Goal: Navigation & Orientation: Find specific page/section

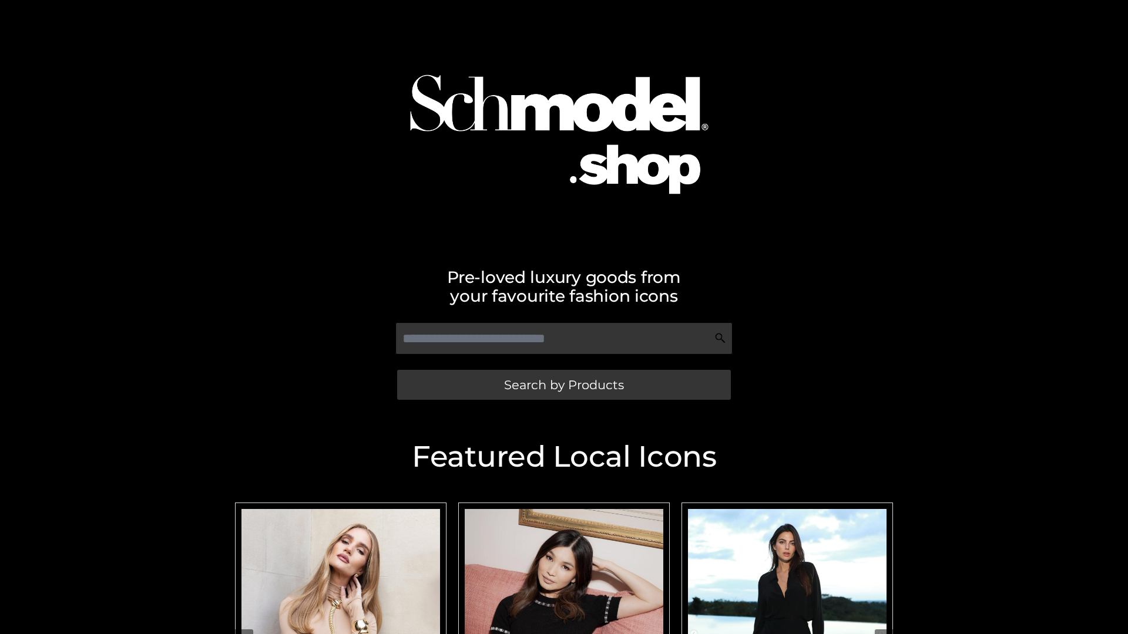
click at [563, 385] on span "Search by Products" at bounding box center [564, 385] width 120 height 12
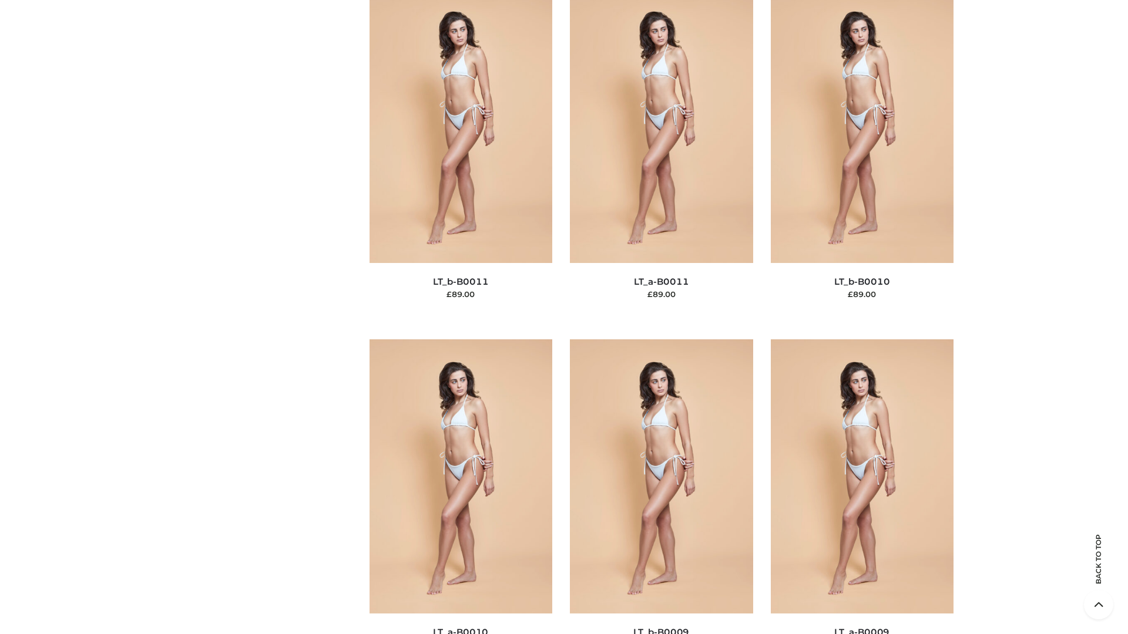
scroll to position [5276, 0]
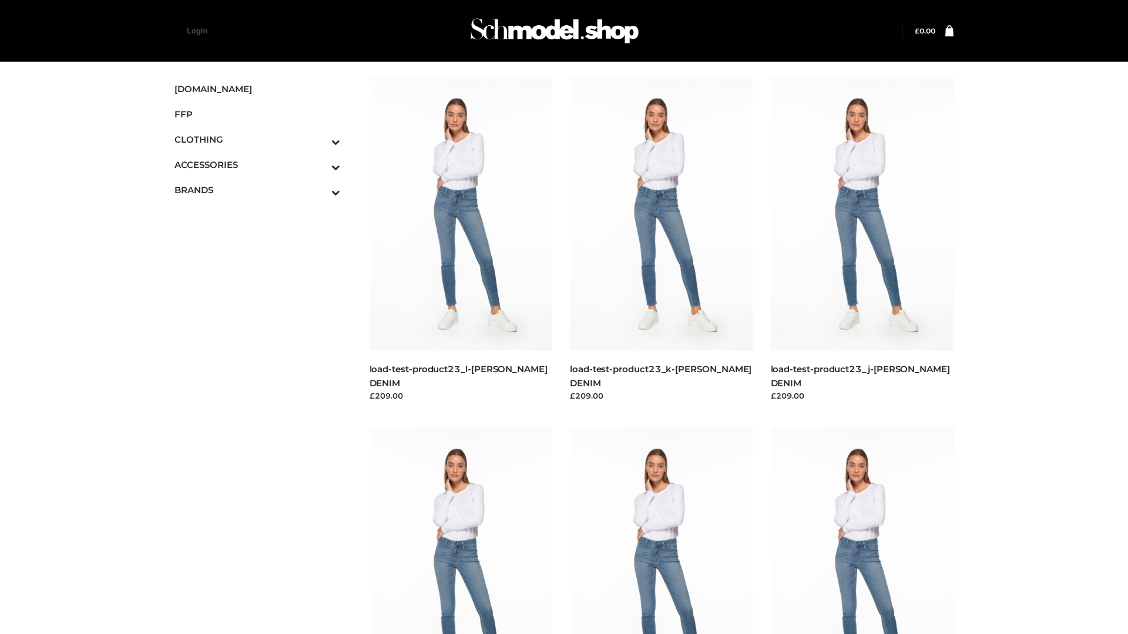
scroll to position [1030, 0]
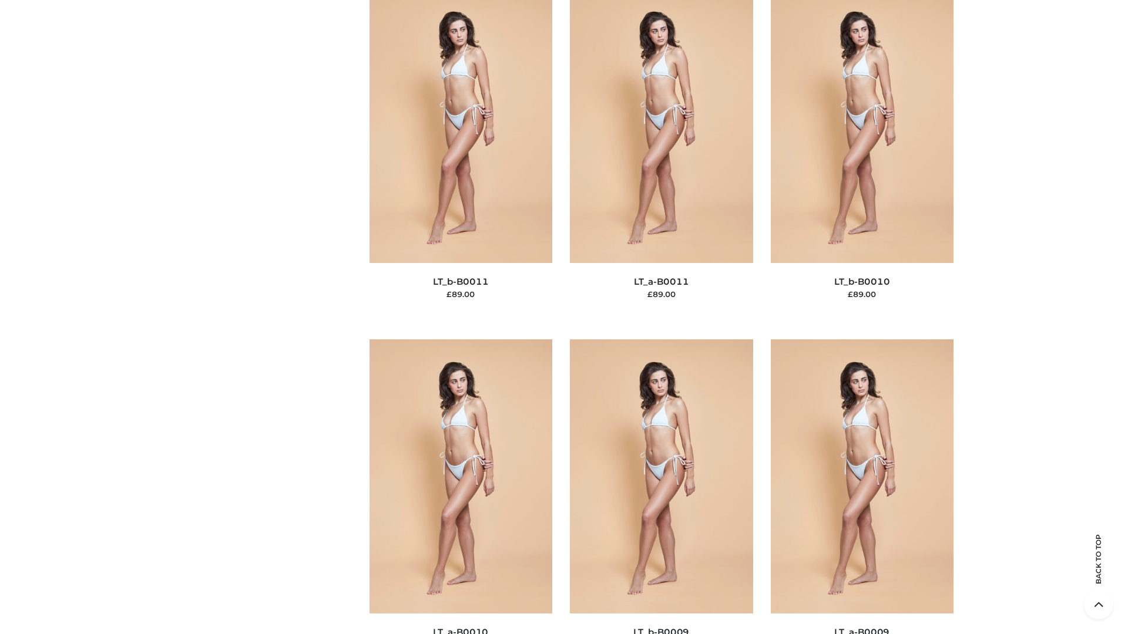
scroll to position [5276, 0]
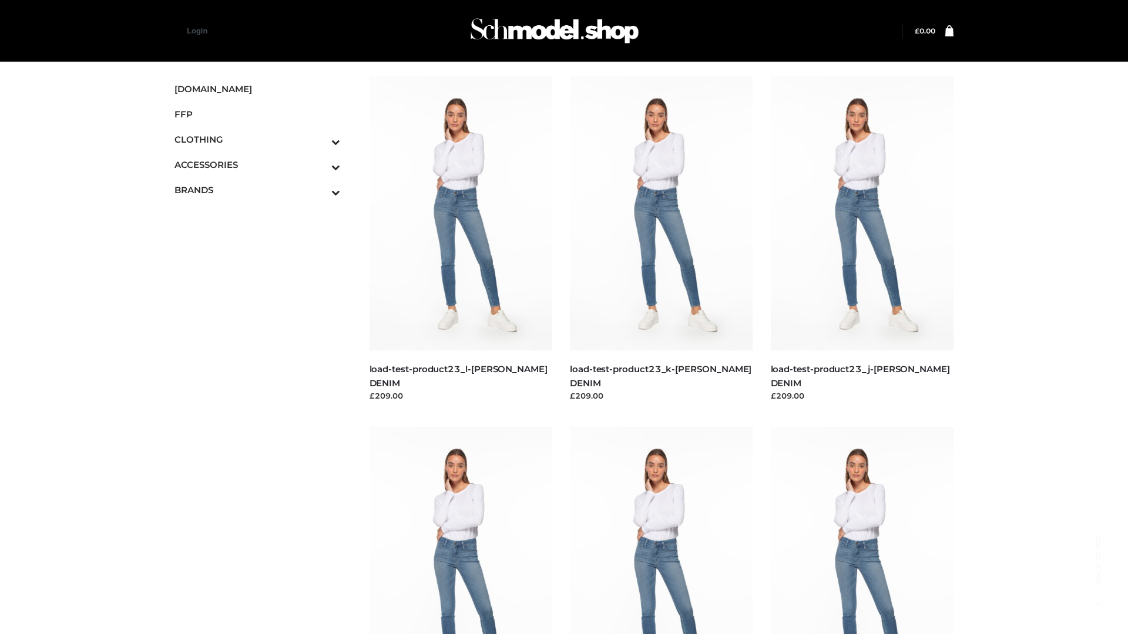
scroll to position [1030, 0]
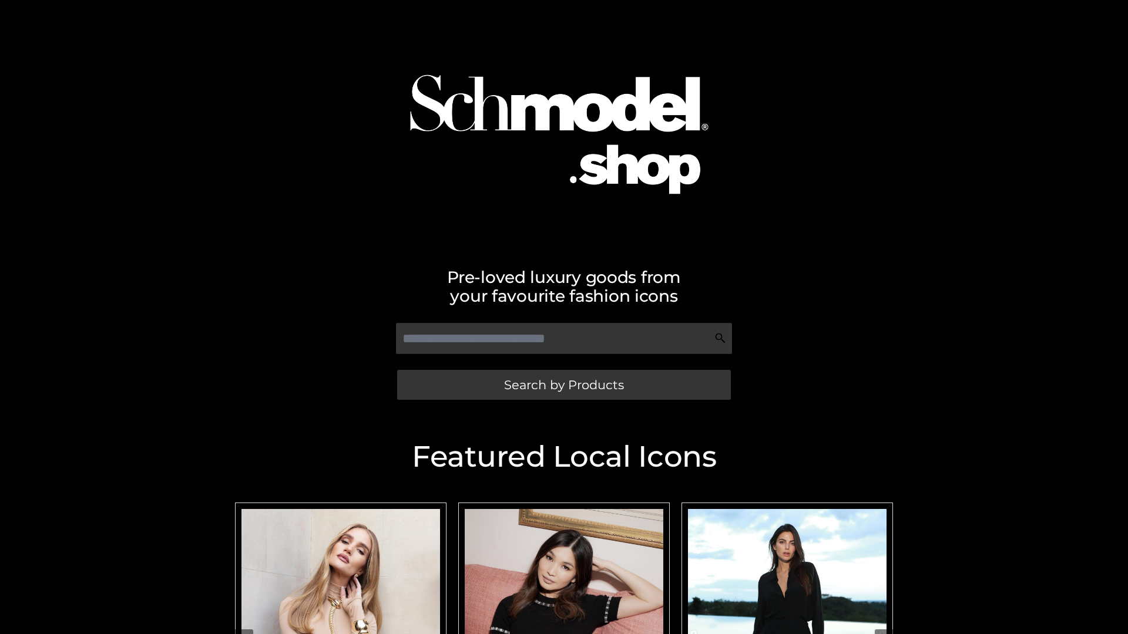
click at [563, 385] on span "Search by Products" at bounding box center [564, 385] width 120 height 12
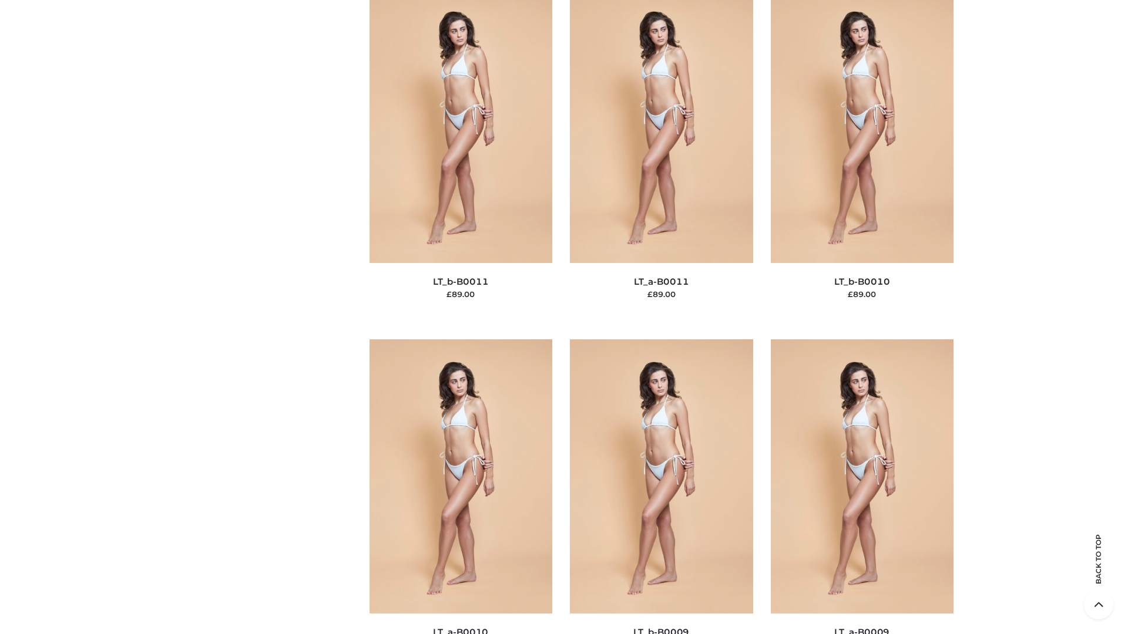
scroll to position [5276, 0]
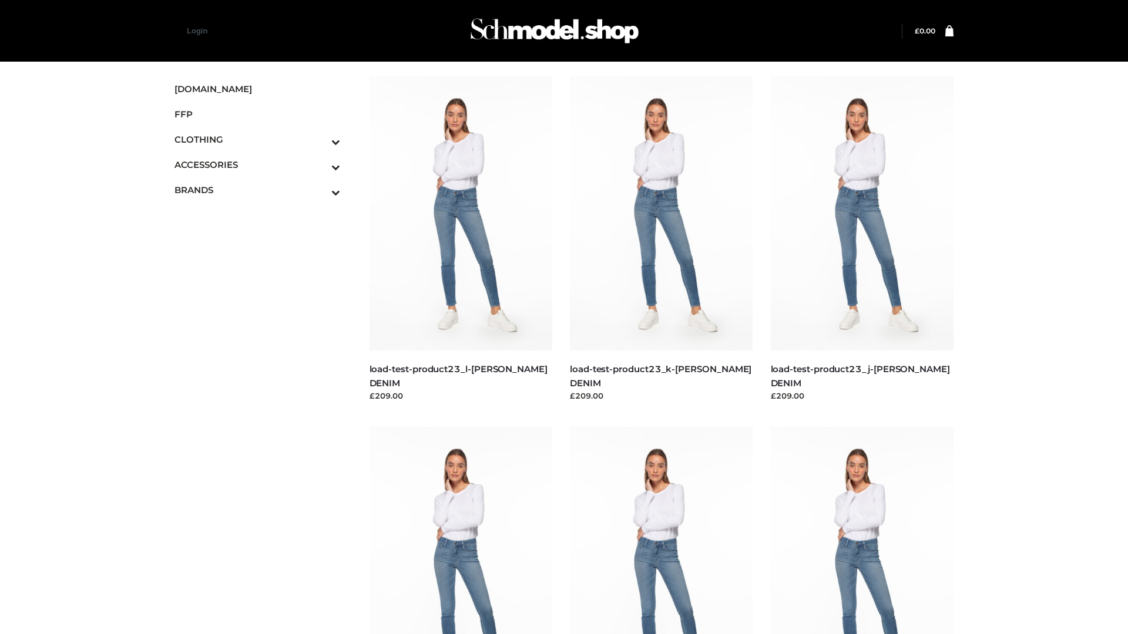
scroll to position [1030, 0]
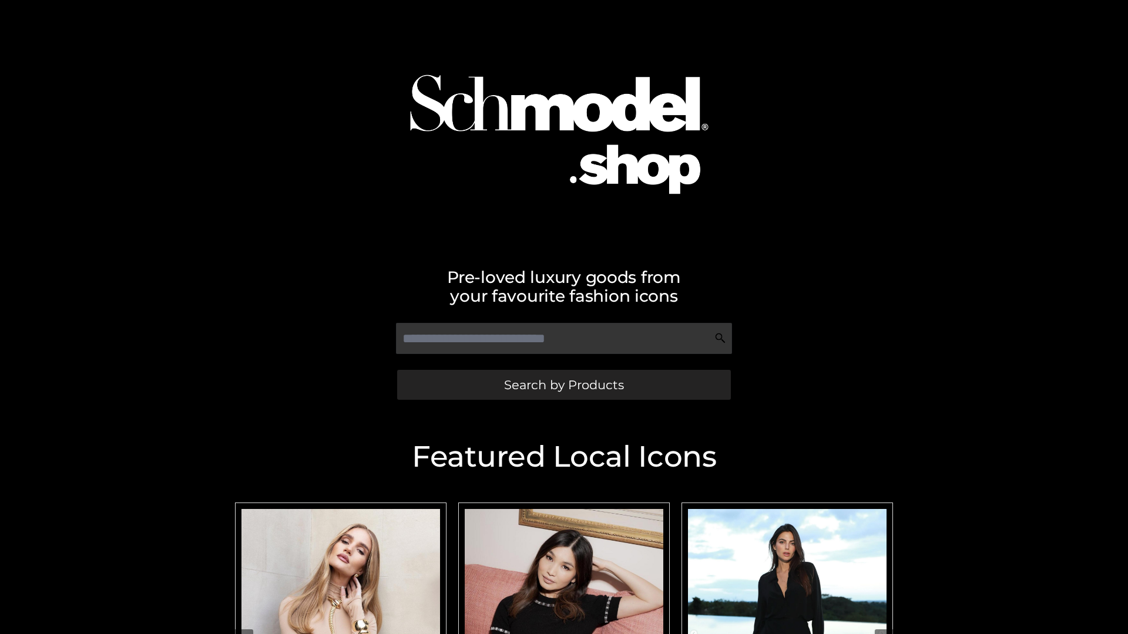
click at [563, 385] on span "Search by Products" at bounding box center [564, 385] width 120 height 12
